Goal: Navigation & Orientation: Find specific page/section

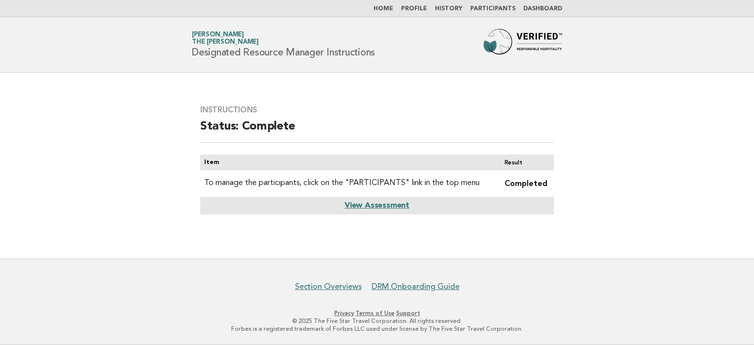
click at [390, 207] on link "View Assessment" at bounding box center [376, 206] width 65 height 8
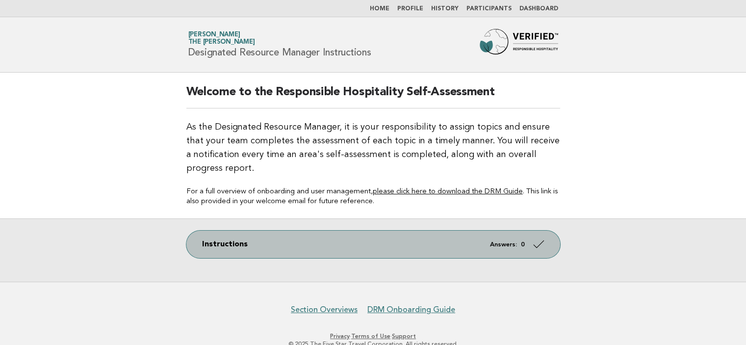
click at [530, 245] on link "Instructions Answers: 0" at bounding box center [373, 244] width 374 height 27
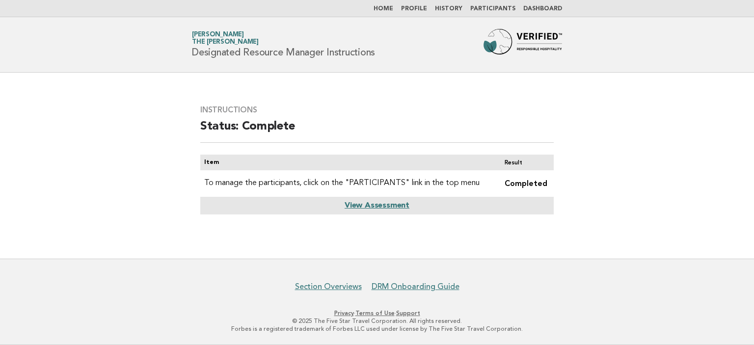
click at [540, 7] on link "Dashboard" at bounding box center [542, 9] width 39 height 6
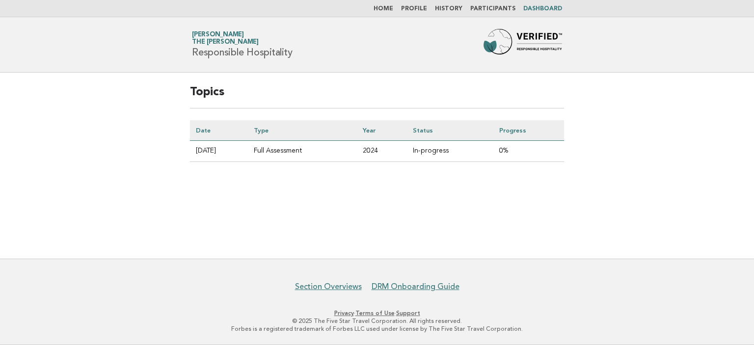
click at [315, 152] on td "Full Assessment" at bounding box center [302, 151] width 109 height 21
click at [502, 7] on link "Participants" at bounding box center [492, 9] width 45 height 6
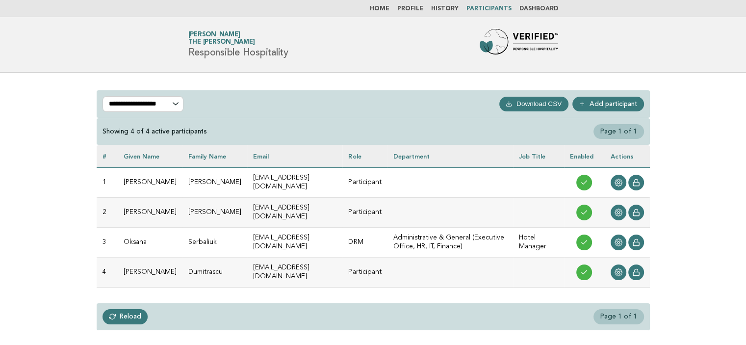
click at [445, 9] on link "History" at bounding box center [444, 9] width 27 height 6
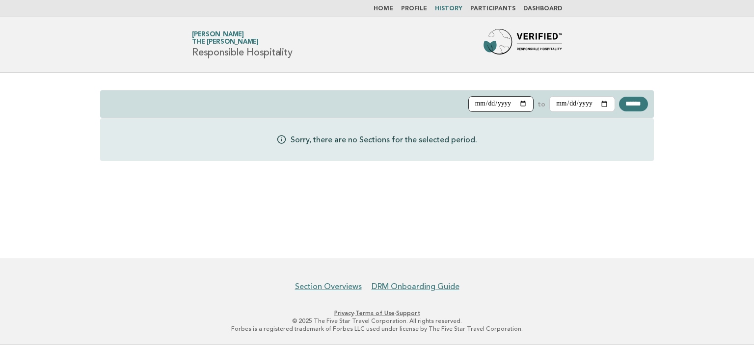
click at [512, 105] on input "**********" at bounding box center [501, 104] width 66 height 16
type input "**********"
click at [632, 100] on input "******" at bounding box center [633, 104] width 29 height 15
click at [423, 9] on link "Profile" at bounding box center [414, 9] width 26 height 6
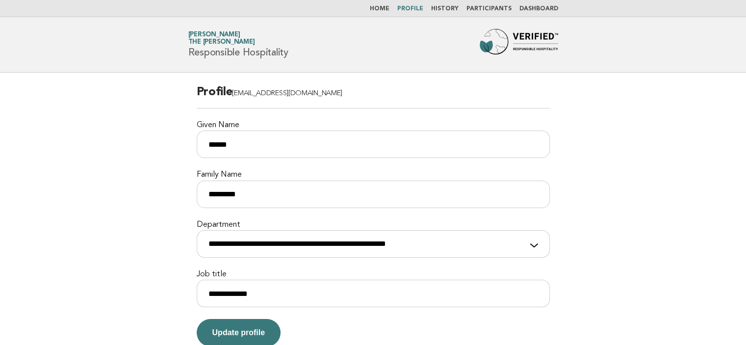
click at [390, 9] on link "Home" at bounding box center [380, 9] width 20 height 6
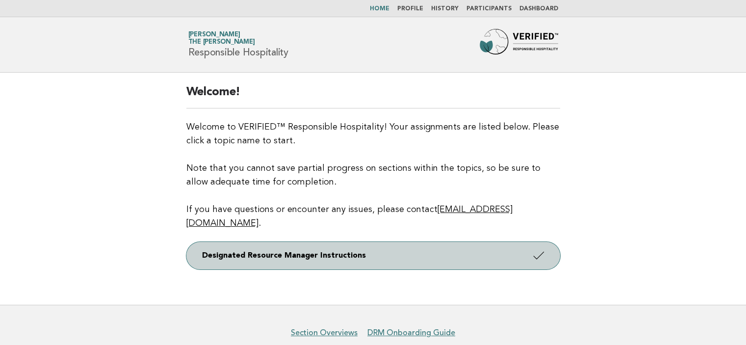
click at [296, 244] on link "Designated Resource Manager Instructions" at bounding box center [373, 255] width 374 height 27
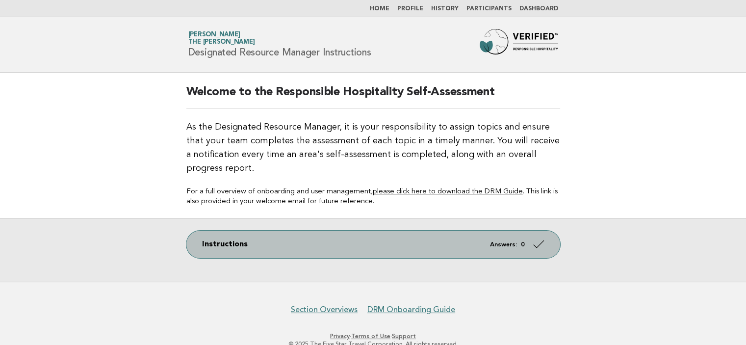
click at [230, 244] on link "Instructions Answers: 0" at bounding box center [373, 244] width 374 height 27
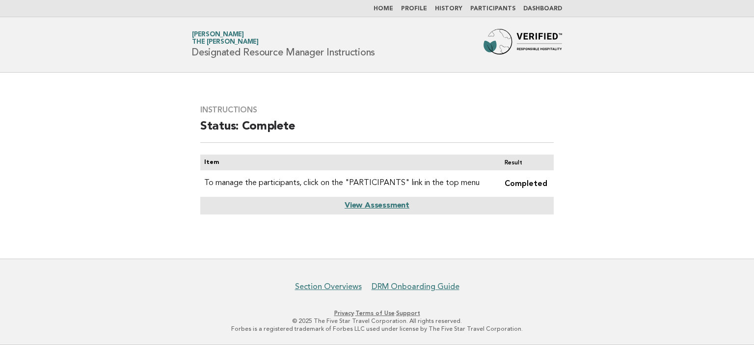
click at [398, 204] on link "View Assessment" at bounding box center [376, 206] width 65 height 8
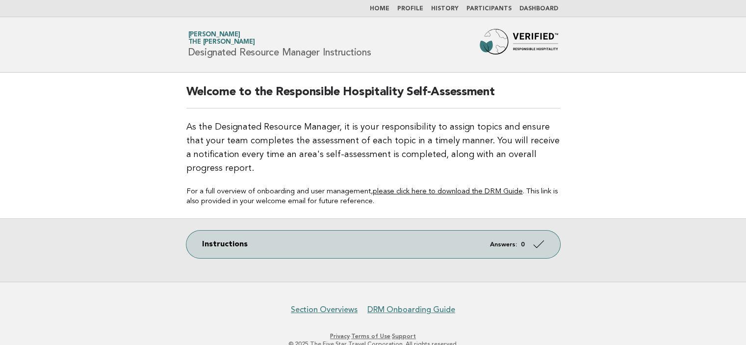
click at [426, 190] on link "please click here to download the DRM Guide" at bounding box center [448, 191] width 150 height 7
click at [390, 9] on link "Home" at bounding box center [380, 9] width 20 height 6
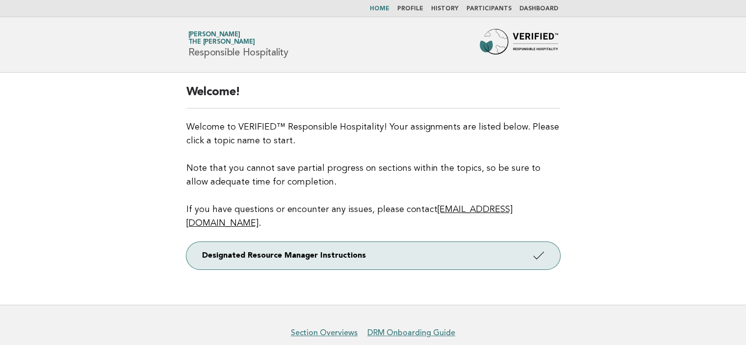
click at [230, 32] on link "[PERSON_NAME] The [PERSON_NAME]" at bounding box center [221, 38] width 67 height 14
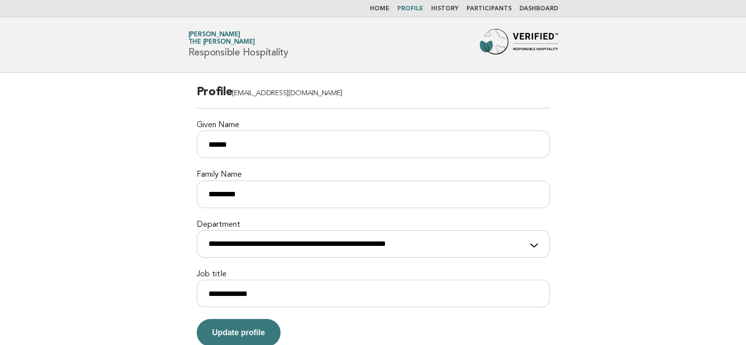
click at [221, 43] on span "The [PERSON_NAME]" at bounding box center [221, 42] width 67 height 6
click at [539, 10] on link "Dashboard" at bounding box center [539, 9] width 39 height 6
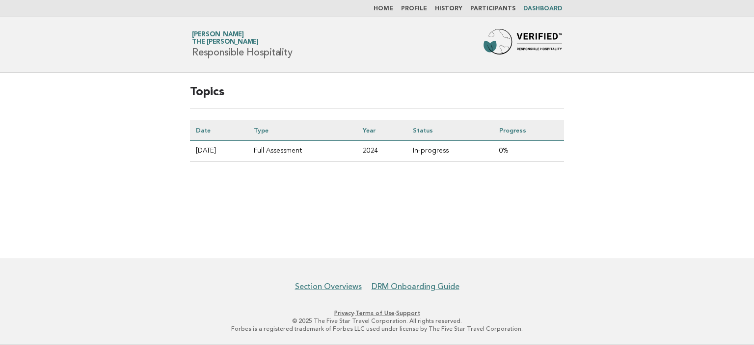
click at [206, 150] on td "[DATE]" at bounding box center [219, 151] width 58 height 21
click at [391, 9] on link "Home" at bounding box center [383, 9] width 20 height 6
